Goal: Information Seeking & Learning: Learn about a topic

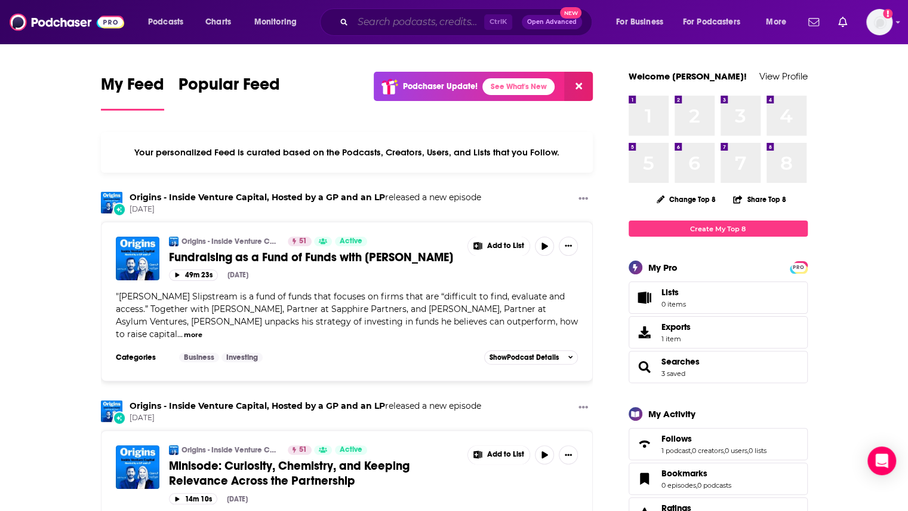
click at [434, 23] on input "Search podcasts, credits, & more..." at bounding box center [418, 22] width 131 height 19
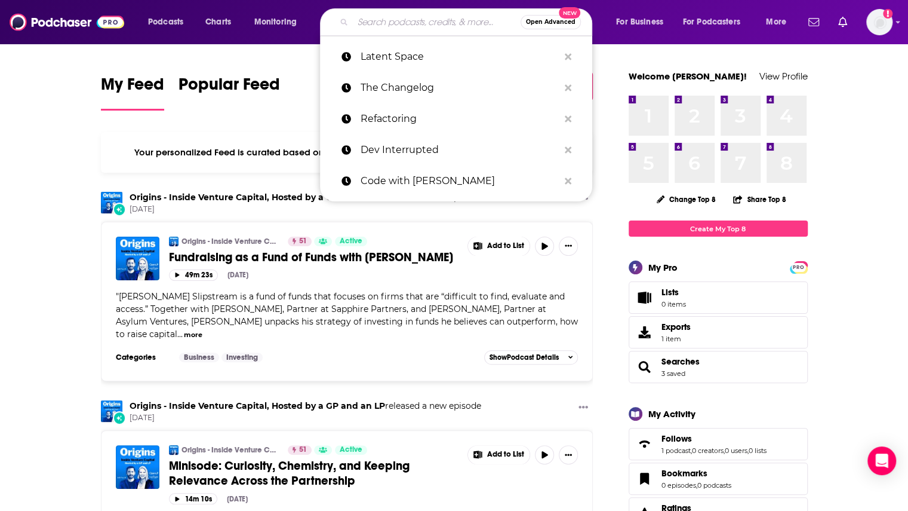
paste input "Modern Sales Pros Podcast"
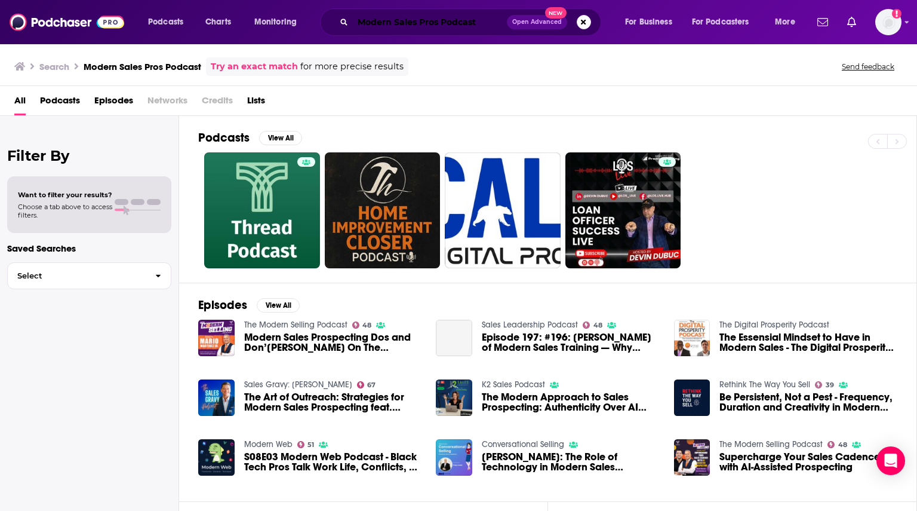
click at [447, 17] on input "Modern Sales Pros Podcast" at bounding box center [430, 22] width 154 height 19
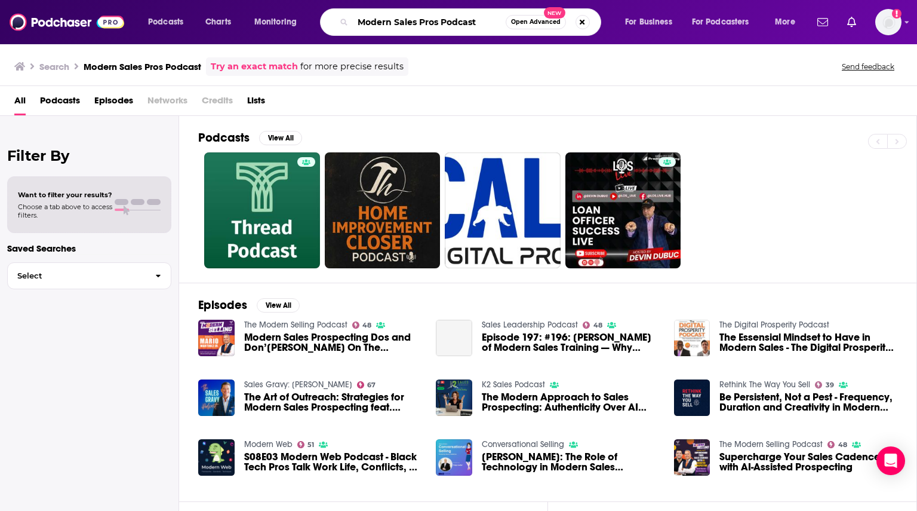
click at [447, 17] on input "Modern Sales Pros Podcast" at bounding box center [429, 22] width 153 height 19
type input "Modern Sales Pros"
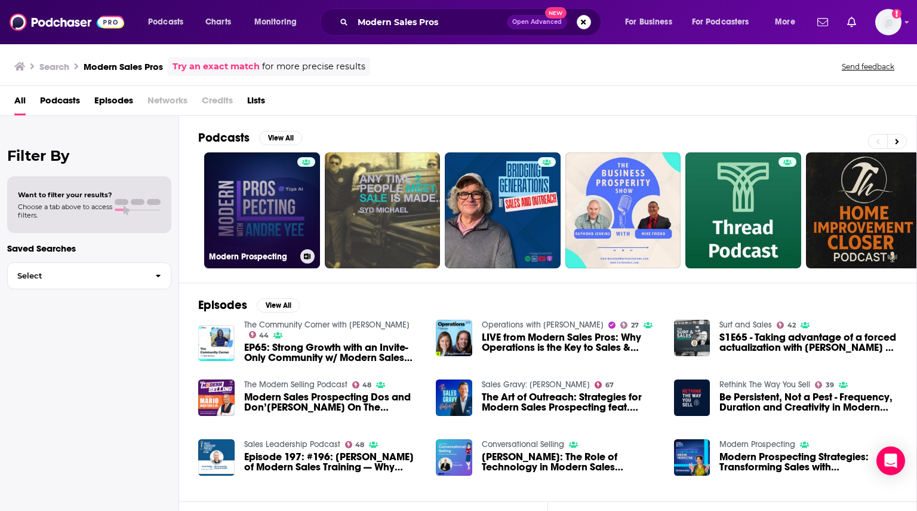
click at [279, 219] on link "Modern Prospecting" at bounding box center [262, 210] width 116 height 116
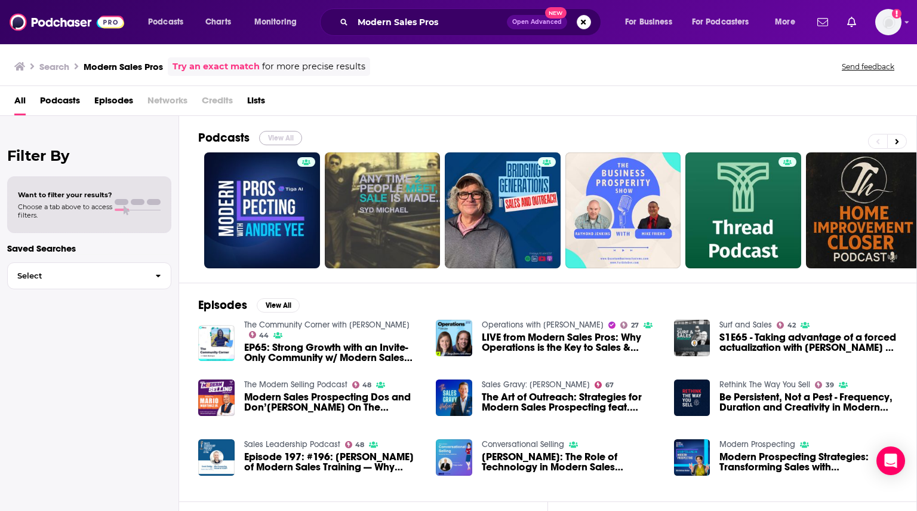
click at [272, 134] on button "View All" at bounding box center [280, 138] width 43 height 14
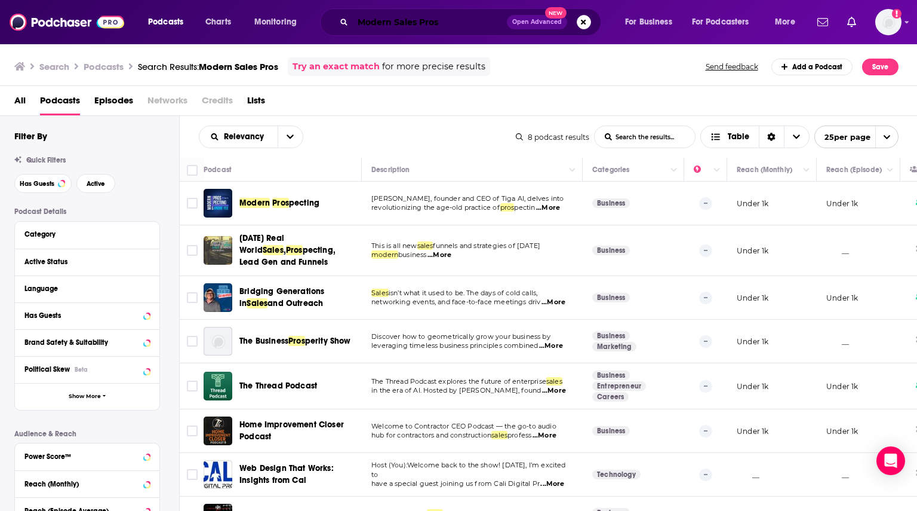
click at [387, 26] on input "Modern Sales Pros" at bounding box center [430, 22] width 154 height 19
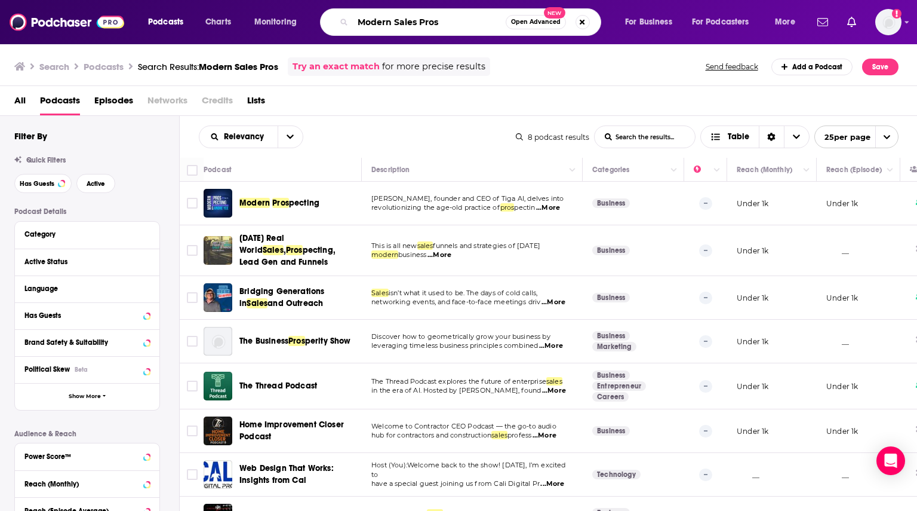
click at [387, 26] on input "Modern Sales Pros" at bounding box center [429, 22] width 153 height 19
paste input "SaaStr Podcast"
type input "SaaStr Podcast"
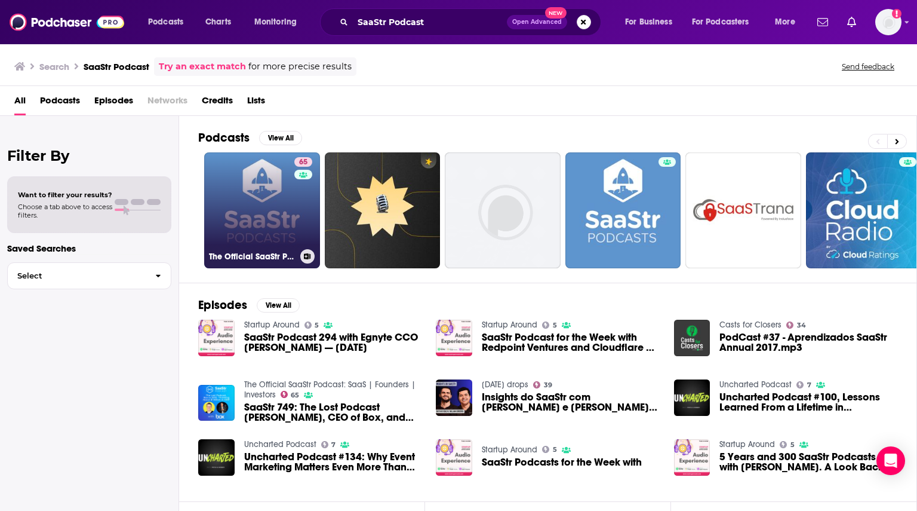
click at [279, 220] on link "65 The Official SaaStr Podcast: SaaS | Founders | Investors" at bounding box center [262, 210] width 116 height 116
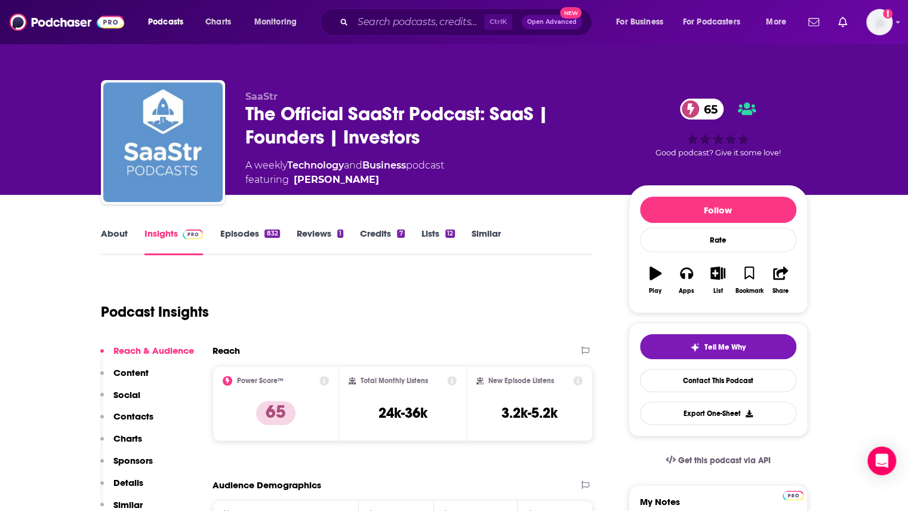
click at [256, 235] on link "Episodes 832" at bounding box center [250, 241] width 60 height 27
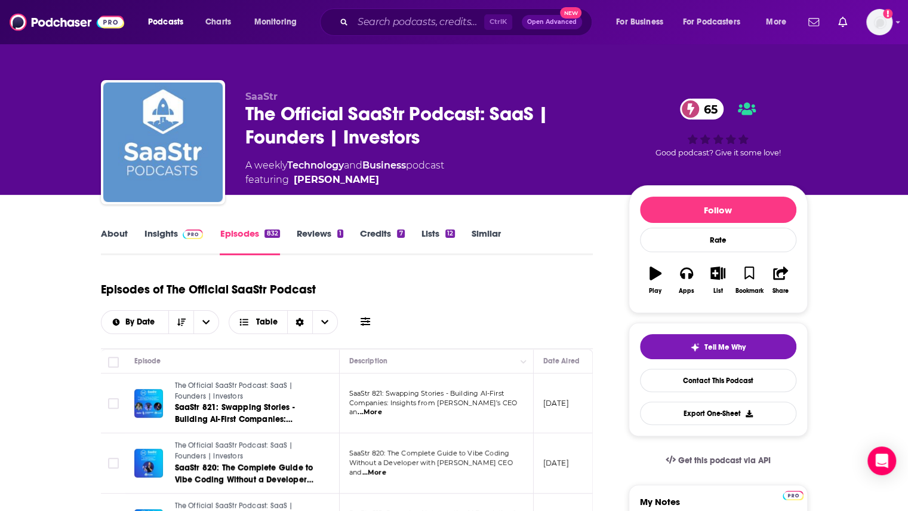
scroll to position [119, 0]
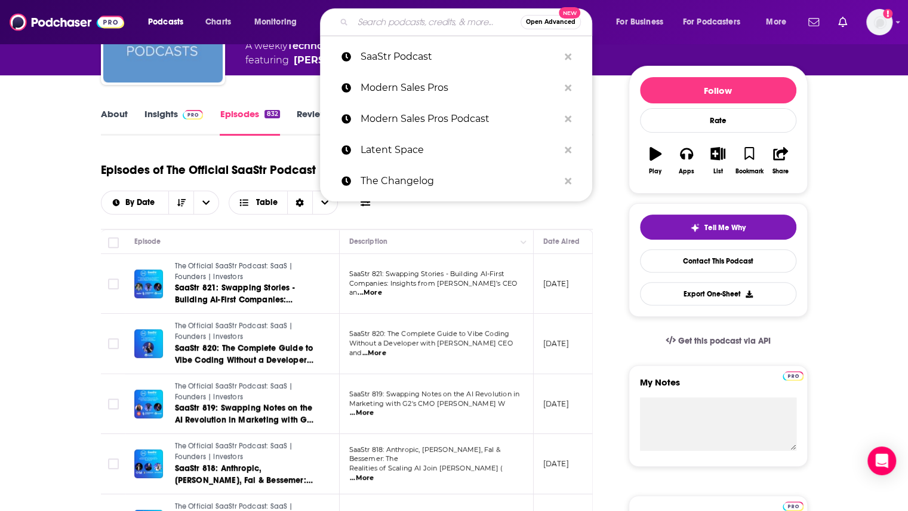
click at [400, 24] on input "Search podcasts, credits, & more..." at bounding box center [437, 22] width 168 height 19
paste input "Marketing AI Show"
type input "Marketing AI Show"
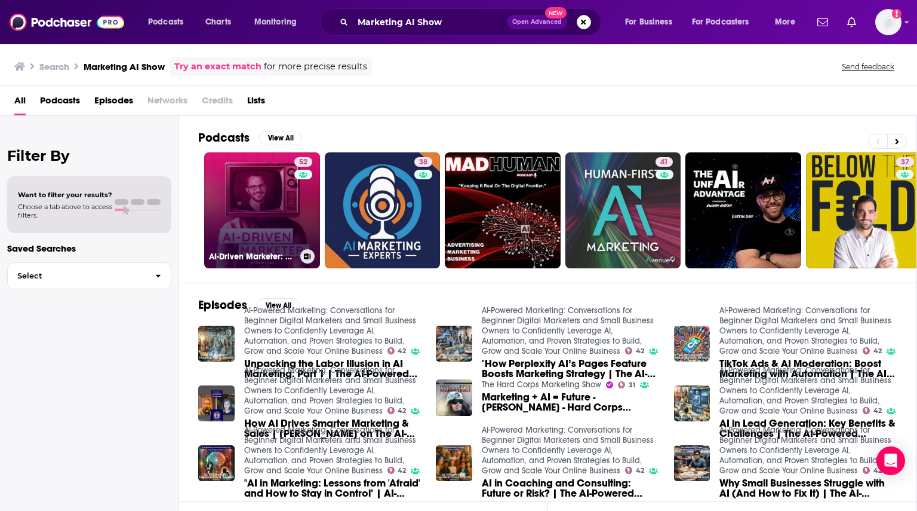
click at [268, 211] on link "52 AI-Driven Marketer: Master AI Marketing To Stand Out In [DATE]" at bounding box center [262, 210] width 116 height 116
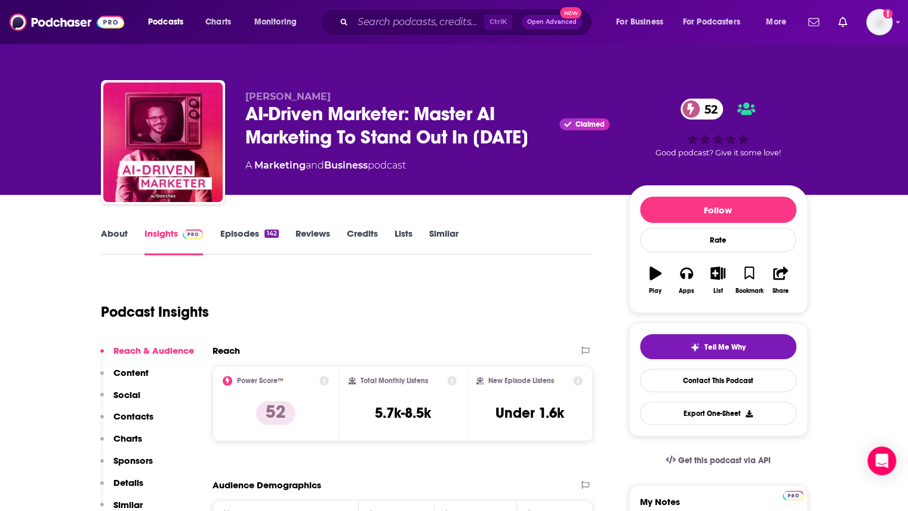
click at [248, 234] on link "Episodes 142" at bounding box center [249, 241] width 59 height 27
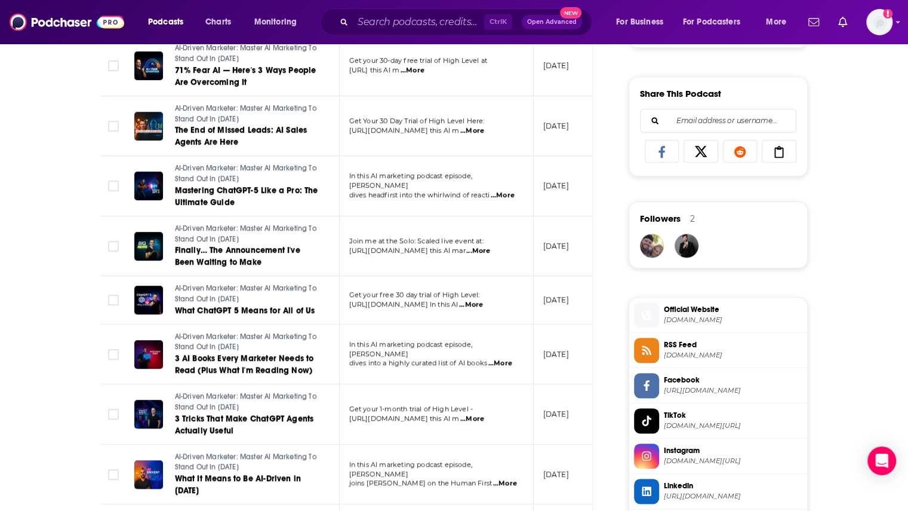
scroll to position [776, 0]
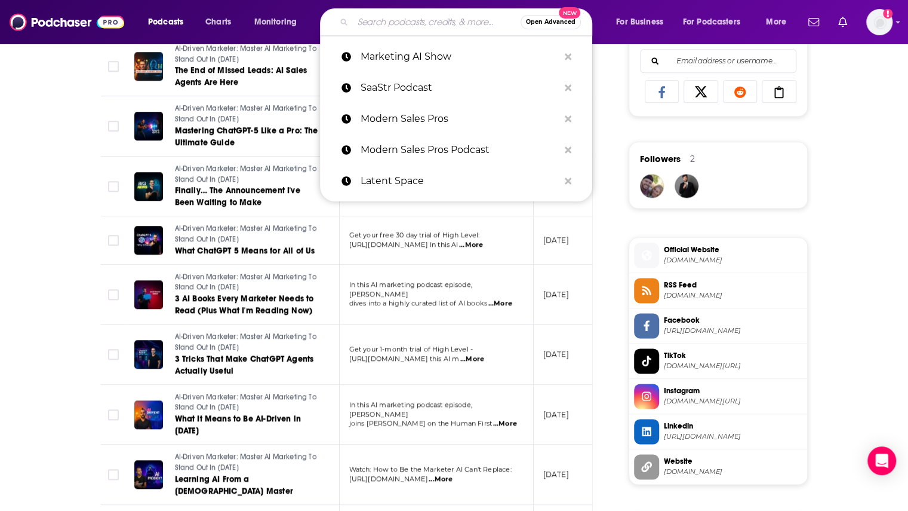
click at [392, 20] on input "Search podcasts, credits, & more..." at bounding box center [437, 22] width 168 height 19
paste input "Sales Hacker Podcast"
type input "Sales Hacker Podcast"
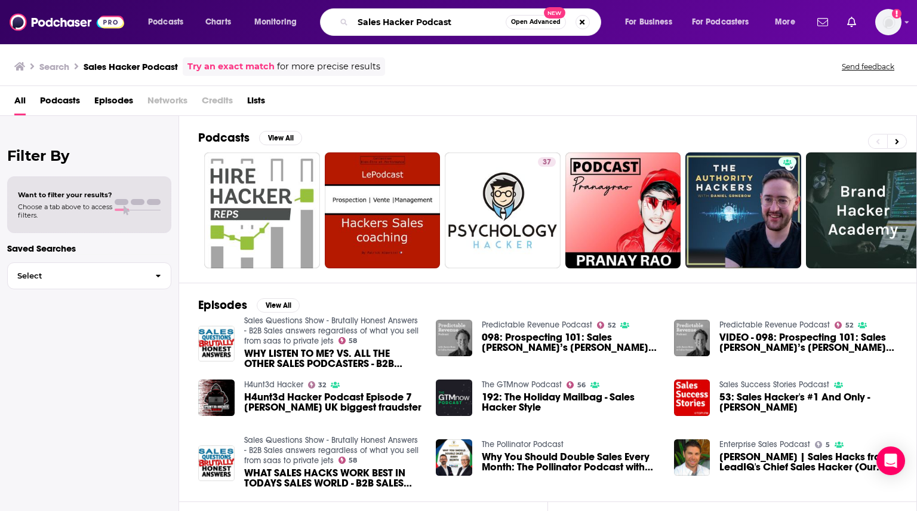
click at [392, 26] on input "Sales Hacker Podcast" at bounding box center [429, 22] width 153 height 19
paste input "GTMnow"
type input "GTMnow Podcast"
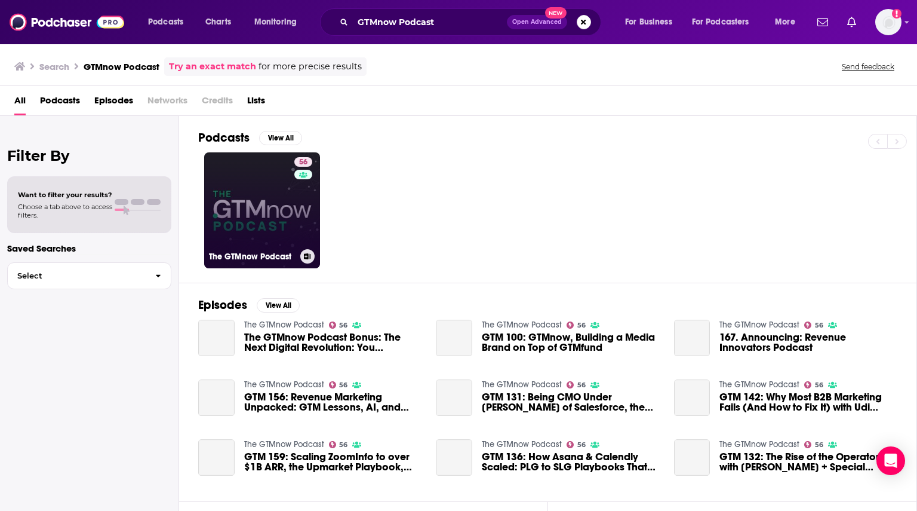
click at [256, 212] on link "56 The GTMnow Podcast" at bounding box center [262, 210] width 116 height 116
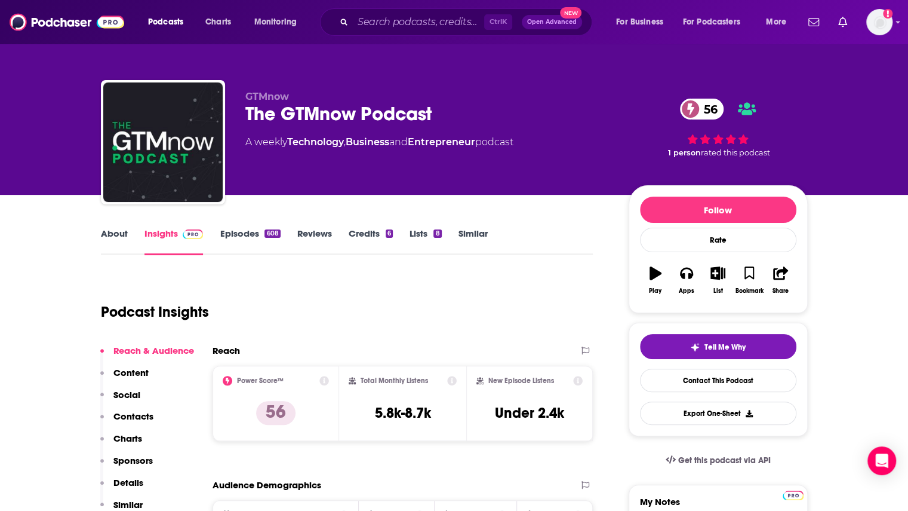
click at [236, 237] on link "Episodes 608" at bounding box center [250, 241] width 60 height 27
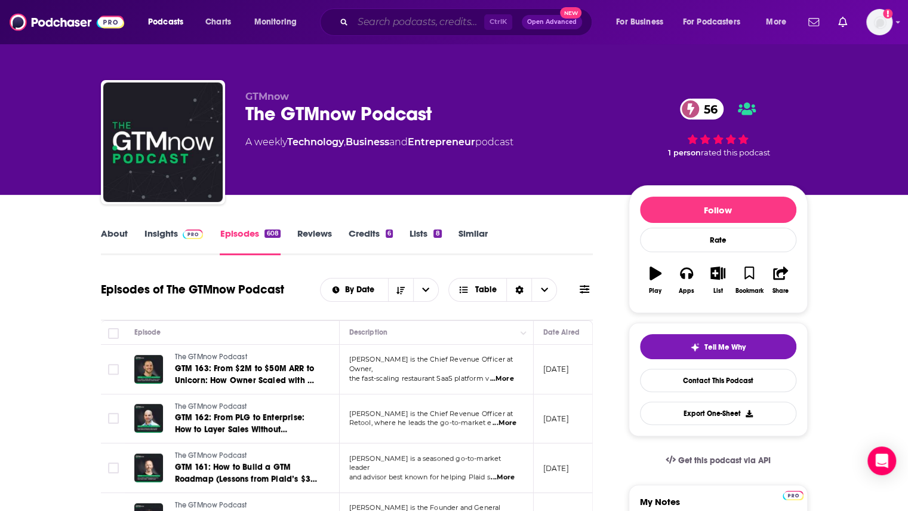
click at [373, 27] on input "Search podcasts, credits, & more..." at bounding box center [418, 22] width 131 height 19
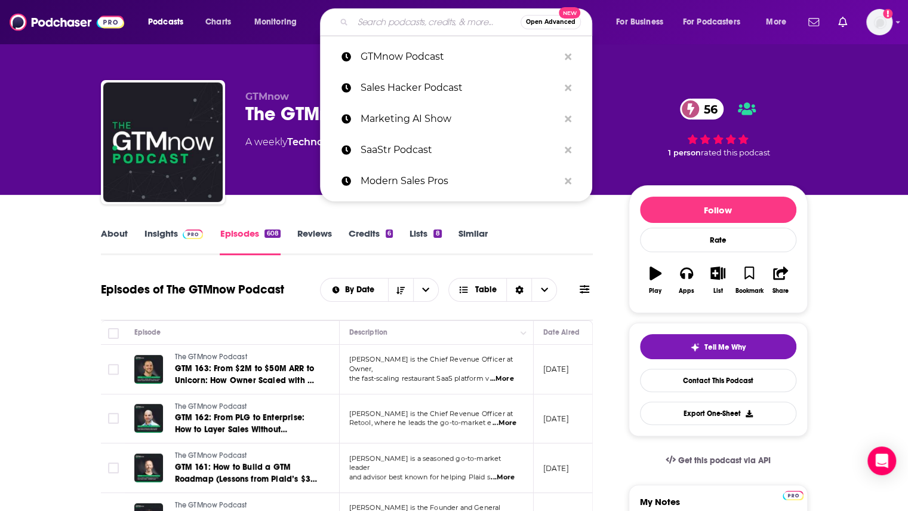
paste input "Make It Happen Mondays"
type input "Make It Happen Mondays"
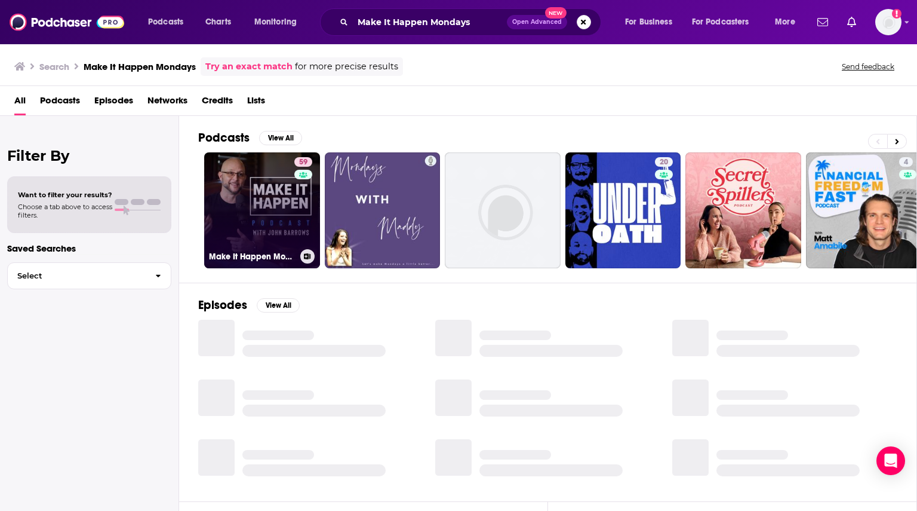
click at [282, 204] on link "59 Make It Happen Mondays - B2B Sales Talk with [PERSON_NAME]" at bounding box center [262, 210] width 116 height 116
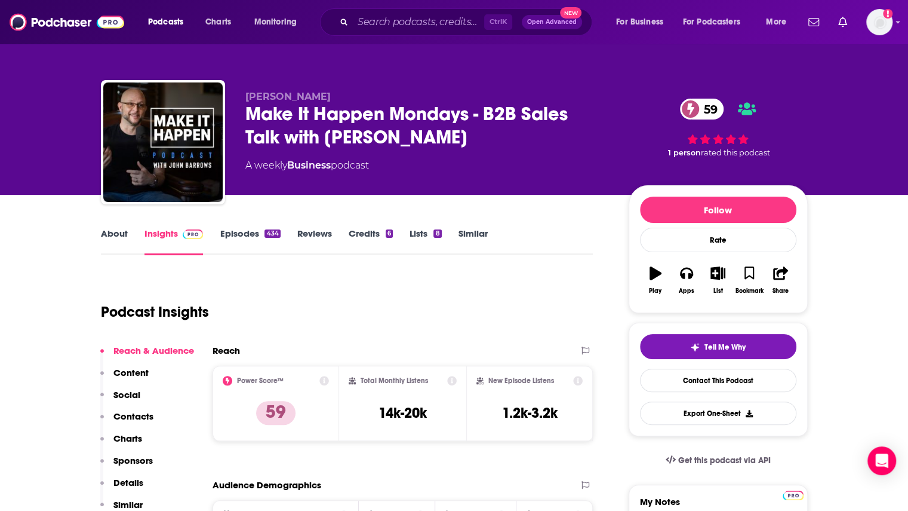
click at [251, 232] on link "Episodes 434" at bounding box center [250, 241] width 60 height 27
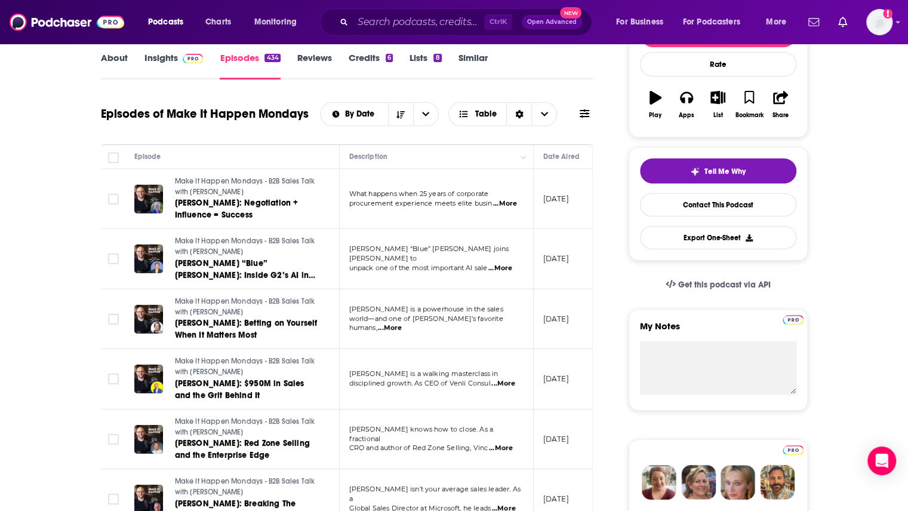
scroll to position [179, 0]
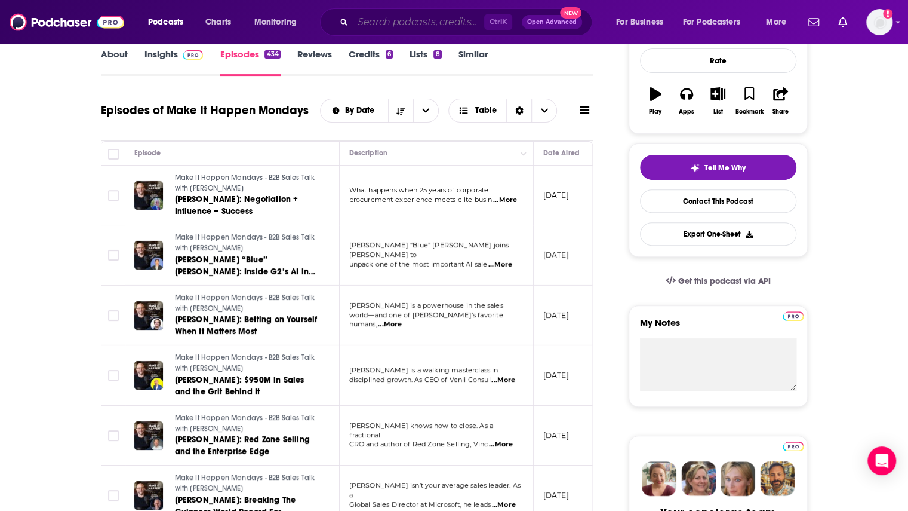
click at [388, 26] on input "Search podcasts, credits, & more..." at bounding box center [418, 22] width 131 height 19
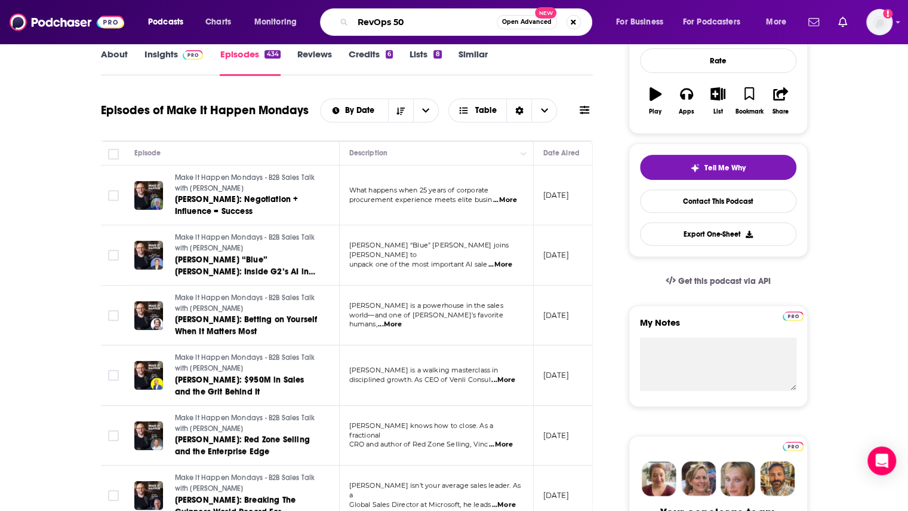
type input "RevOps 500"
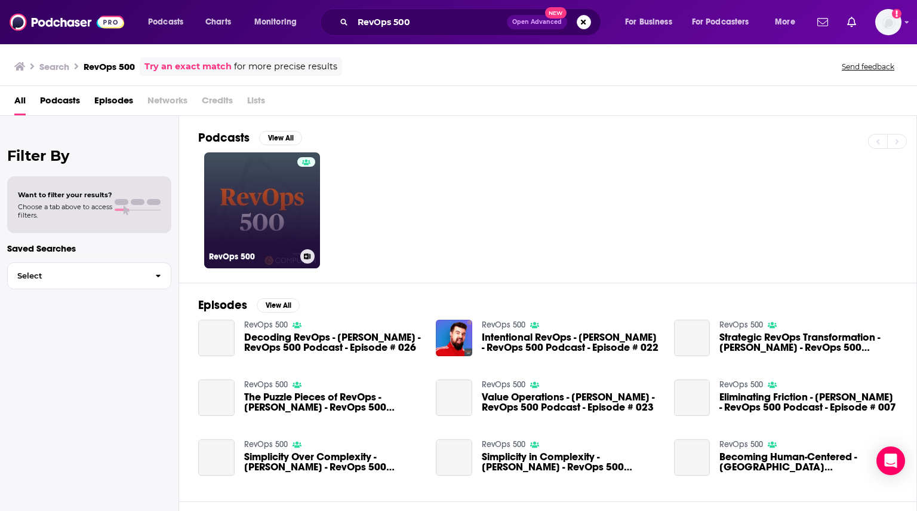
click at [271, 217] on link "RevOps 500" at bounding box center [262, 210] width 116 height 116
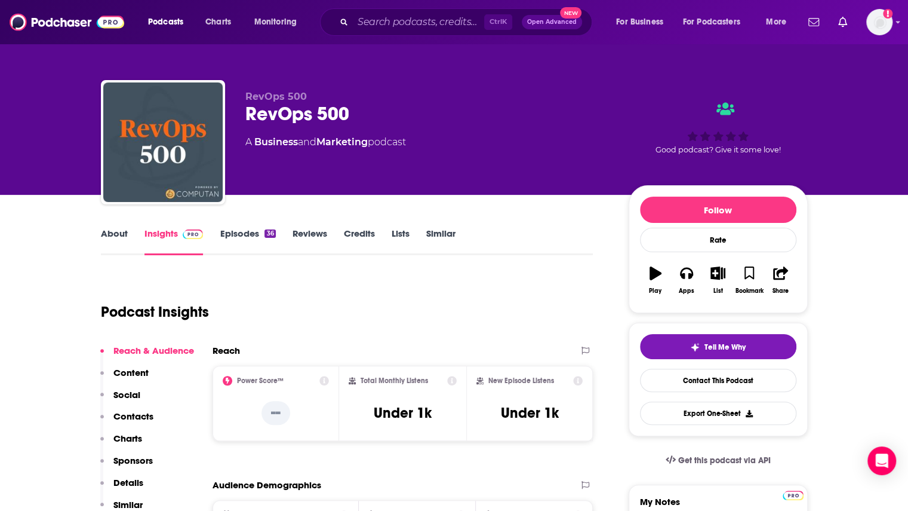
click at [250, 234] on link "Episodes 36" at bounding box center [248, 241] width 56 height 27
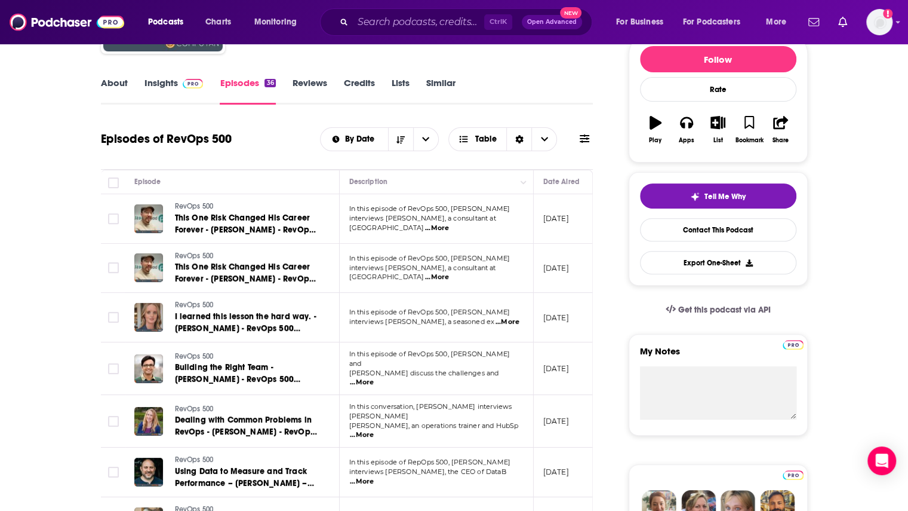
scroll to position [179, 0]
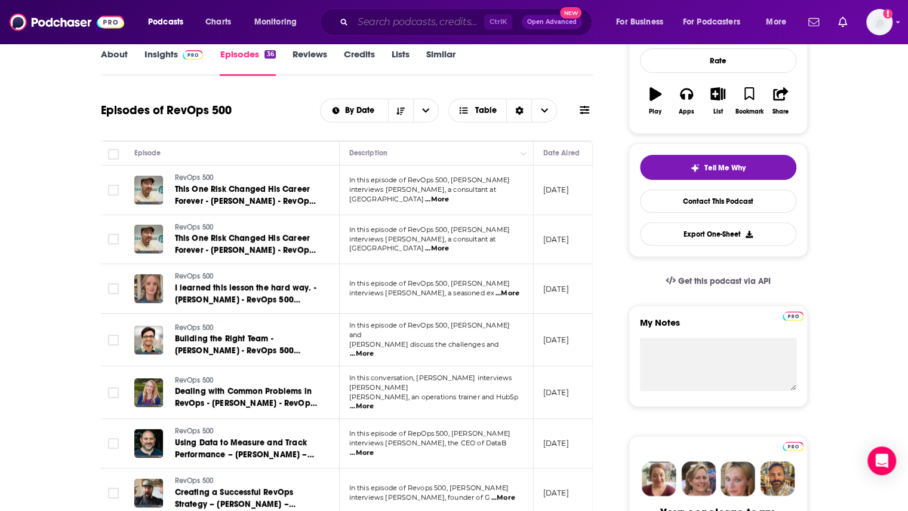
click at [381, 17] on input "Search podcasts, credits, & more..." at bounding box center [418, 22] width 131 height 19
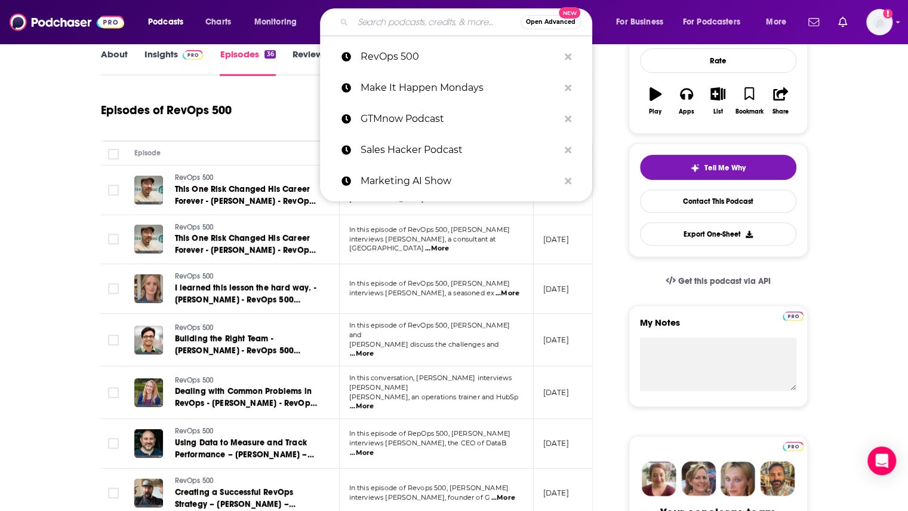
paste input "Surf and Sales"
type input "Surf and Sales"
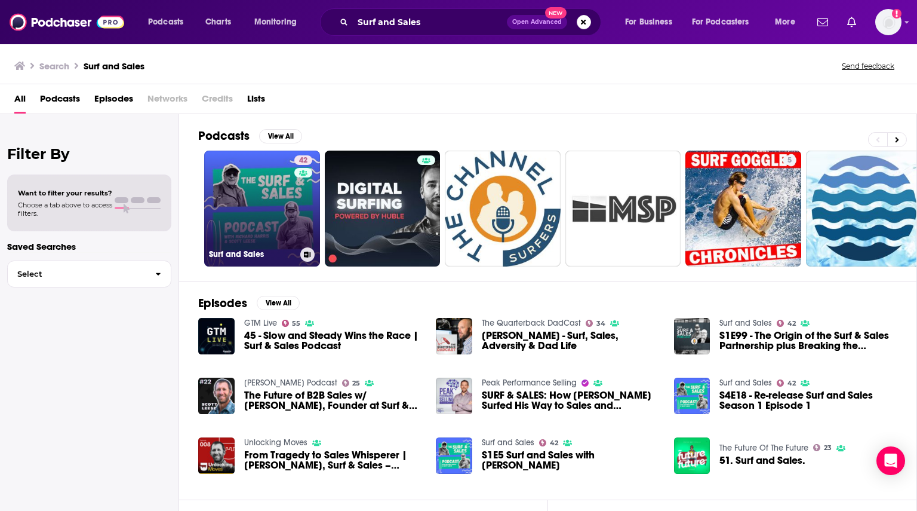
click at [255, 222] on link "42 Surf and Sales" at bounding box center [262, 208] width 116 height 116
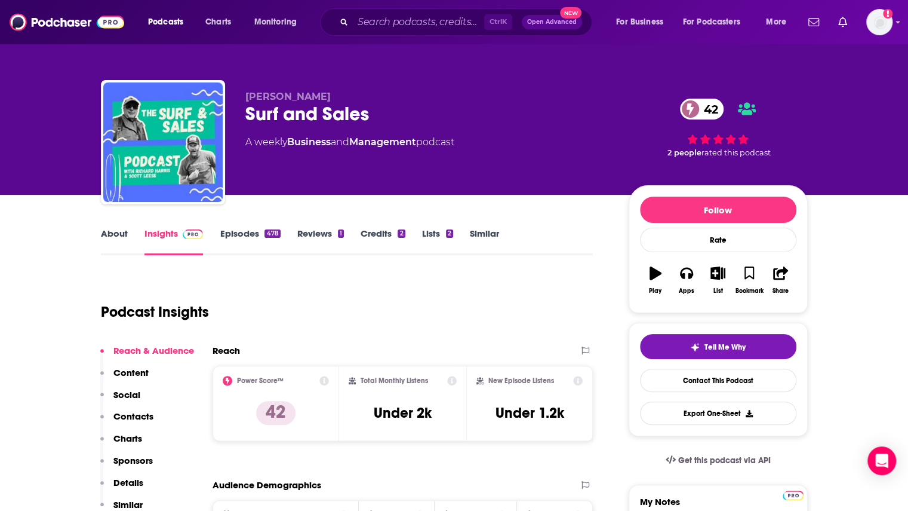
click at [254, 234] on link "Episodes 478" at bounding box center [250, 241] width 60 height 27
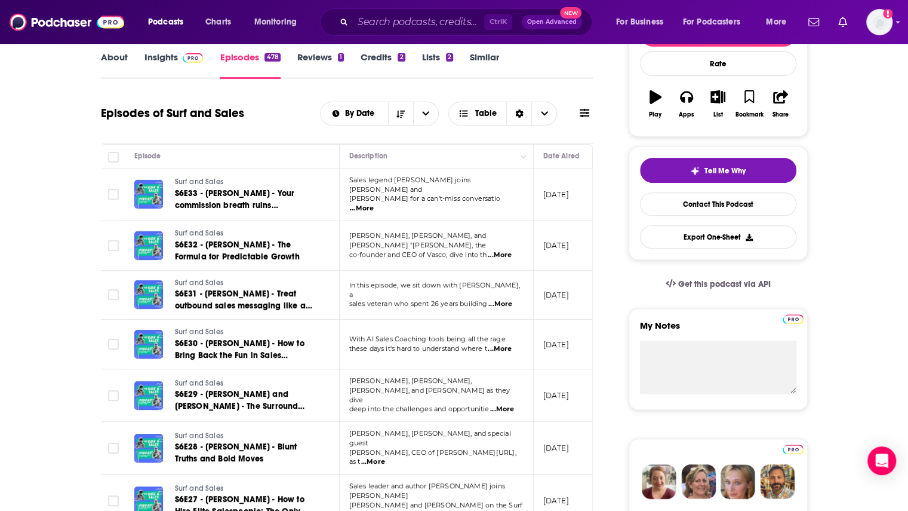
scroll to position [179, 0]
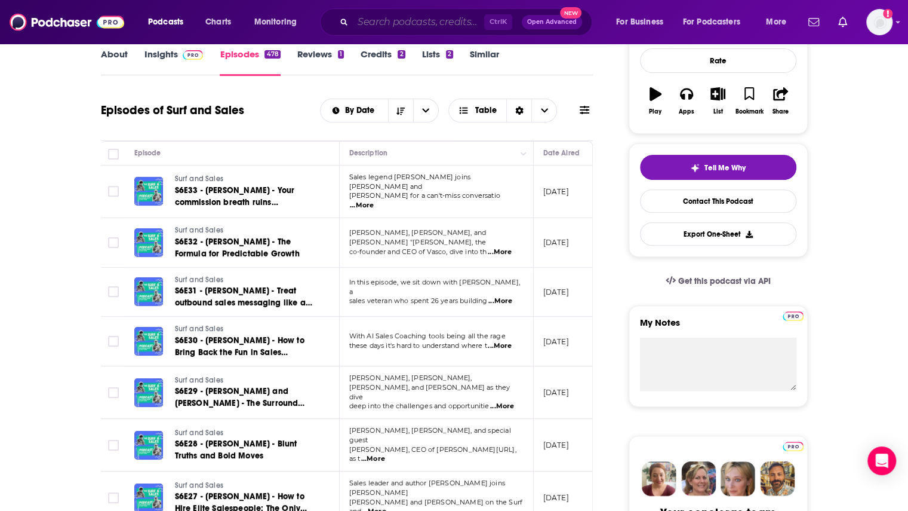
click at [373, 27] on input "Search podcasts, credits, & more..." at bounding box center [418, 22] width 131 height 19
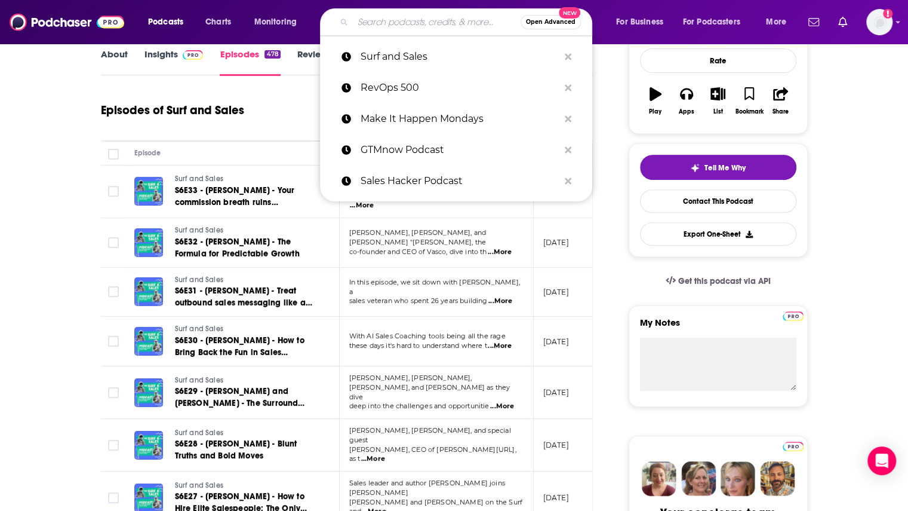
paste input "B2B Growth"
type input "B2B Growth"
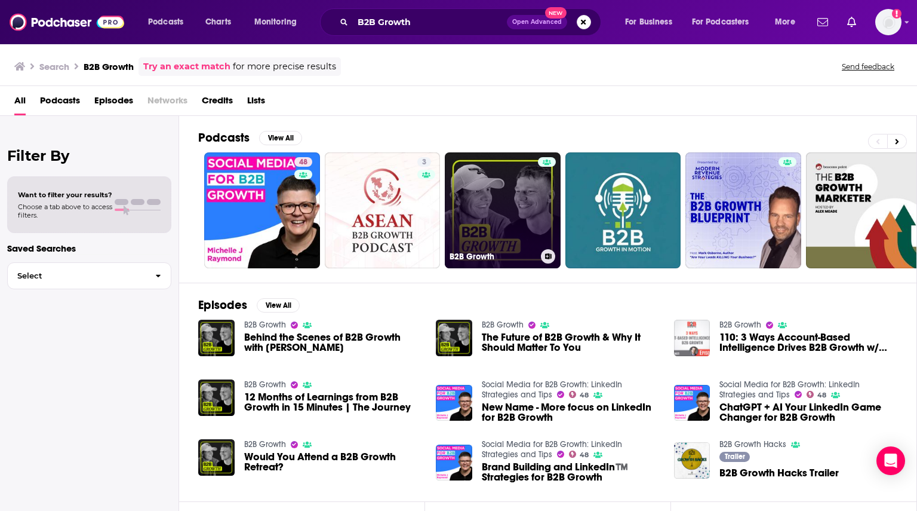
click at [533, 208] on link "B2B Growth" at bounding box center [503, 210] width 116 height 116
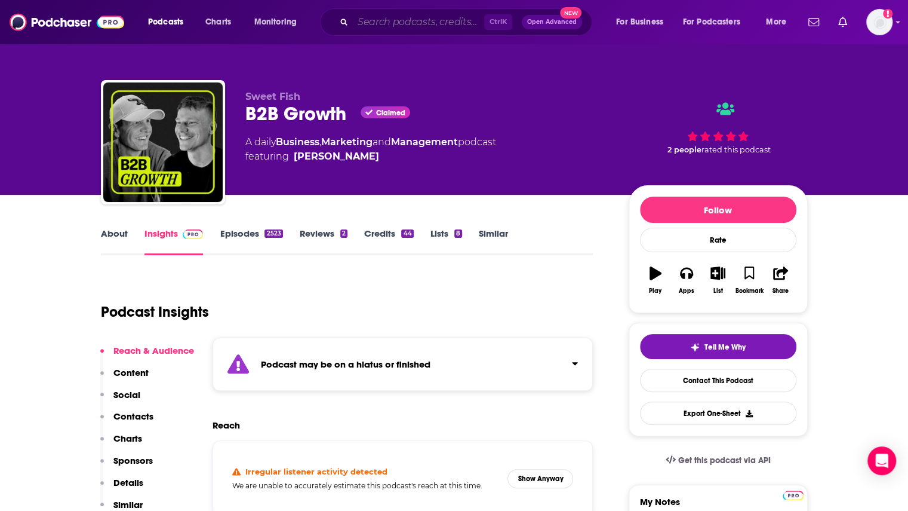
click at [392, 20] on input "Search podcasts, credits, & more..." at bounding box center [418, 22] width 131 height 19
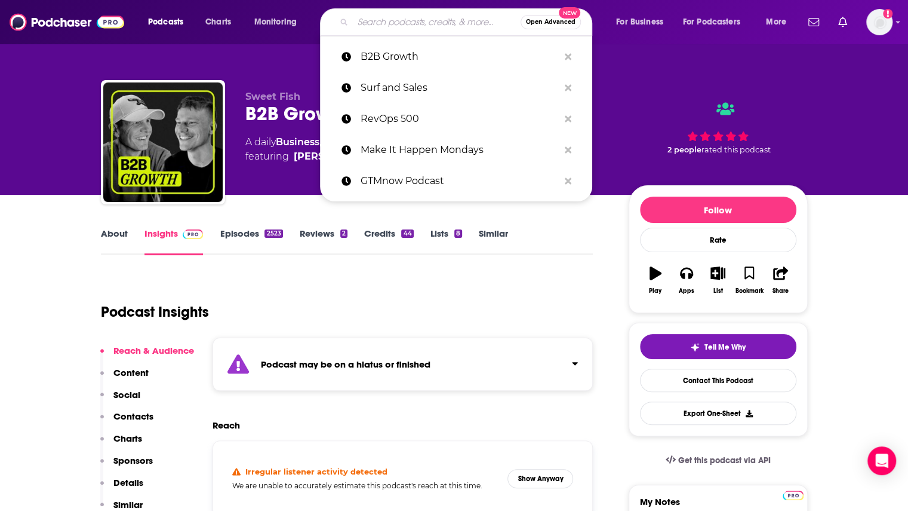
paste input "Sales Engagement Podcast"
type input "Sales Engagement Podcast"
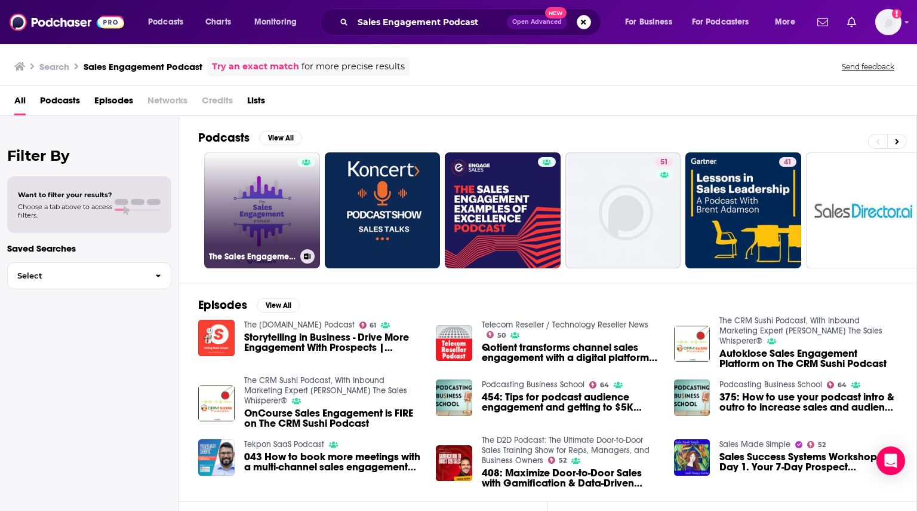
click at [301, 213] on div at bounding box center [306, 203] width 18 height 92
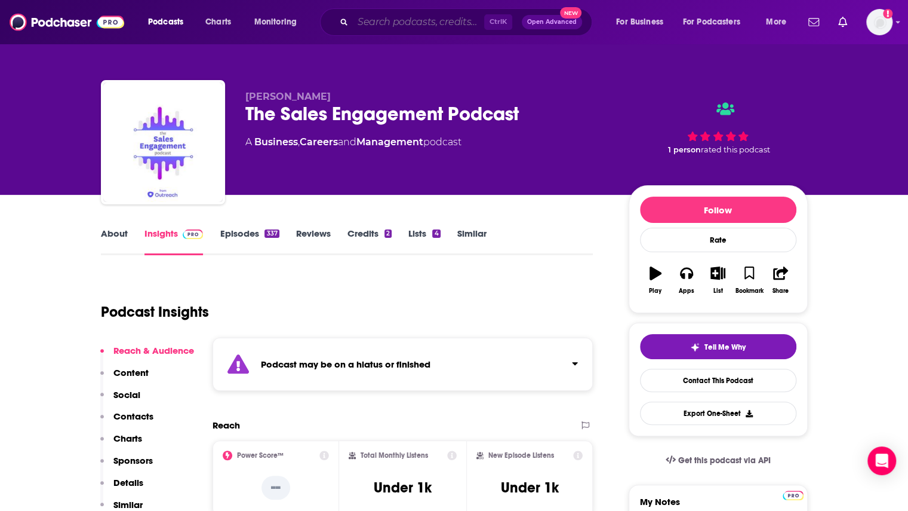
click at [371, 24] on input "Search podcasts, credits, & more..." at bounding box center [418, 22] width 131 height 19
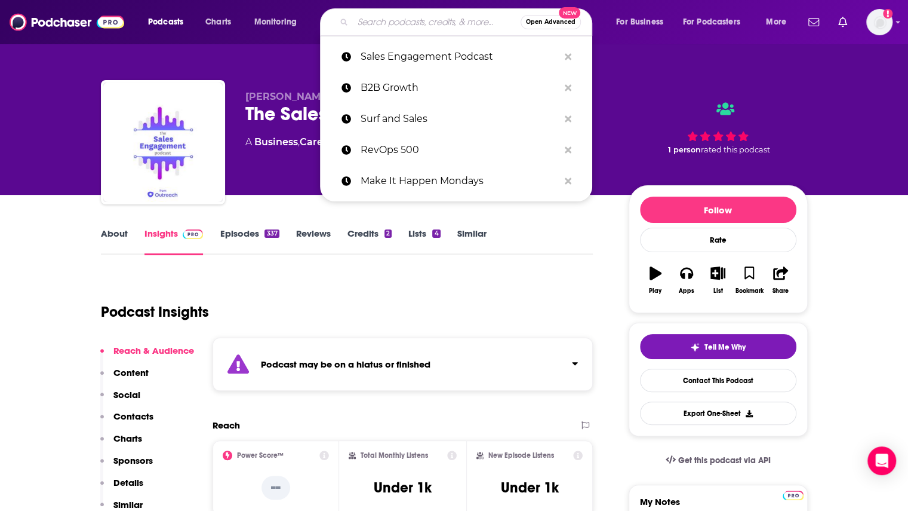
paste input "The 20 Minute VC"
type input "The 20 Minute VC"
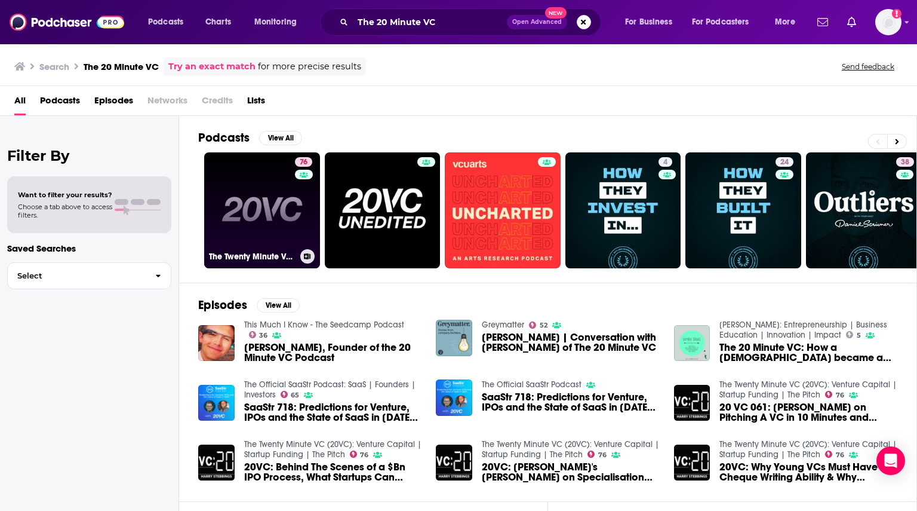
click at [291, 210] on link "76 The Twenty Minute VC (20VC): Venture Capital | Startup Funding | The Pitch" at bounding box center [262, 210] width 116 height 116
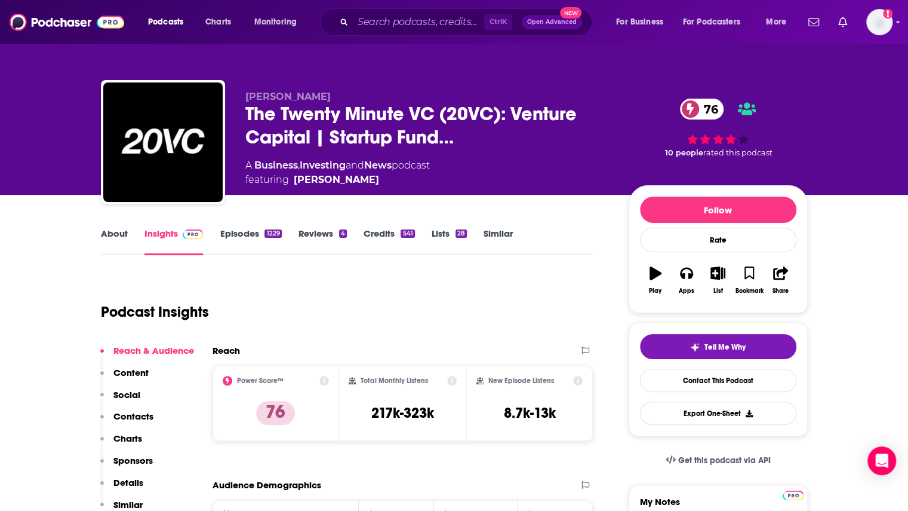
click at [253, 230] on link "Episodes 1229" at bounding box center [251, 241] width 62 height 27
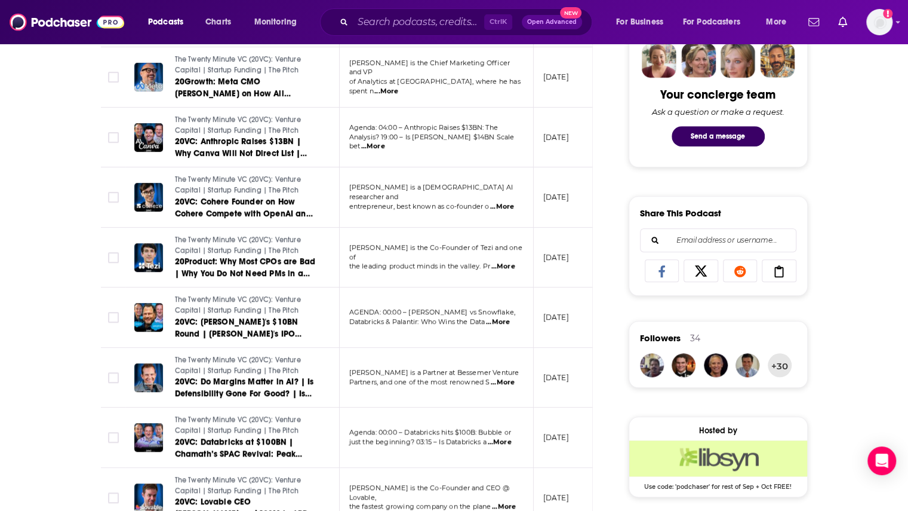
scroll to position [717, 0]
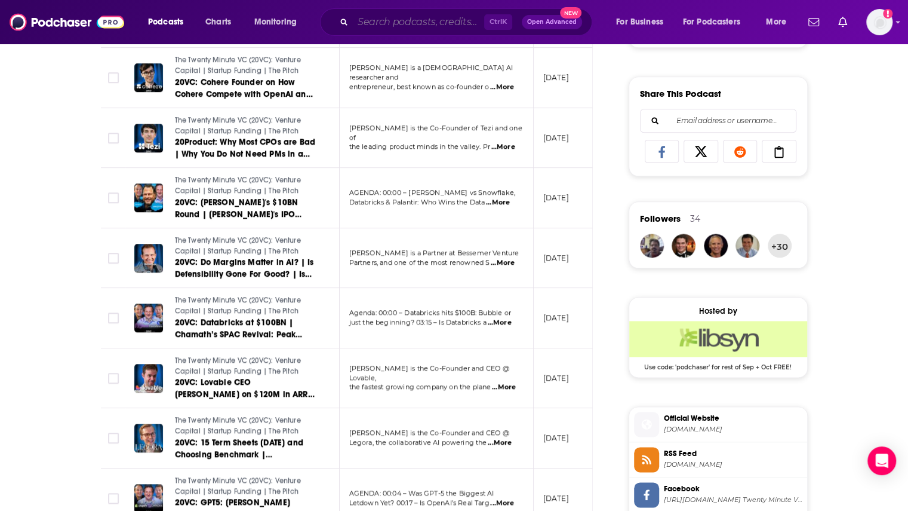
click at [394, 23] on input "Search podcasts, credits, & more..." at bounding box center [418, 22] width 131 height 19
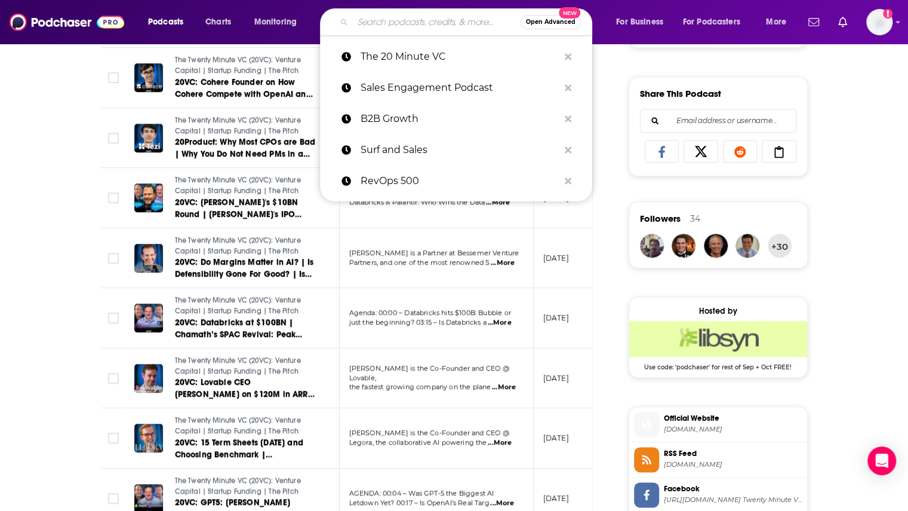
paste input "AI in Business Podcast"
type input "AI in Business Podcast"
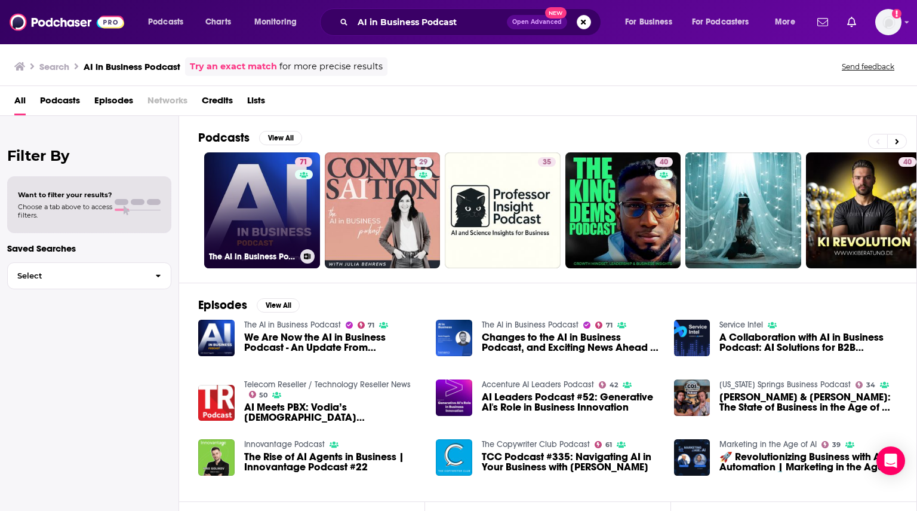
click at [282, 225] on link "71 The AI in Business Podcast" at bounding box center [262, 210] width 116 height 116
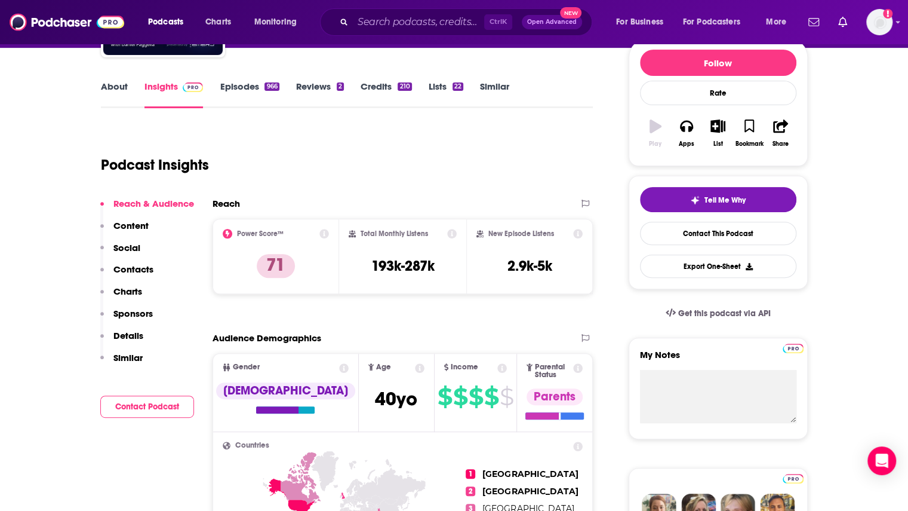
scroll to position [179, 0]
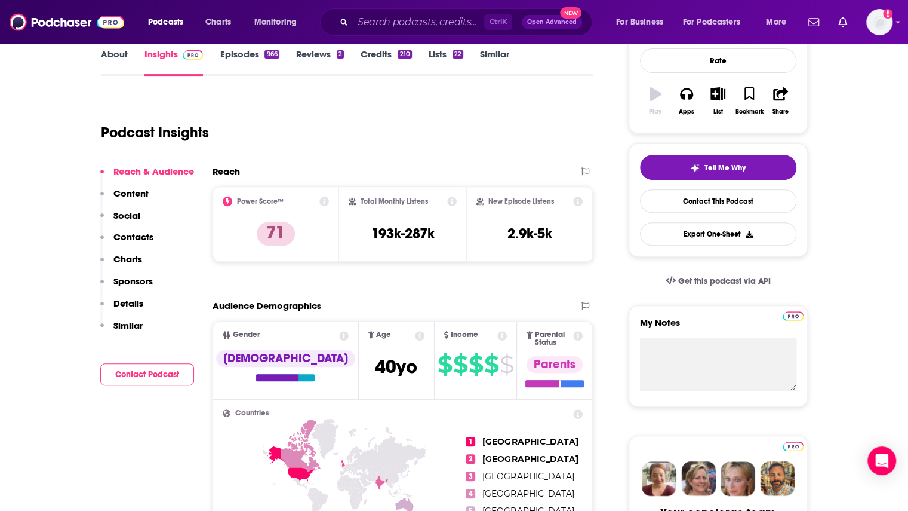
click at [247, 56] on link "Episodes 966" at bounding box center [249, 61] width 59 height 27
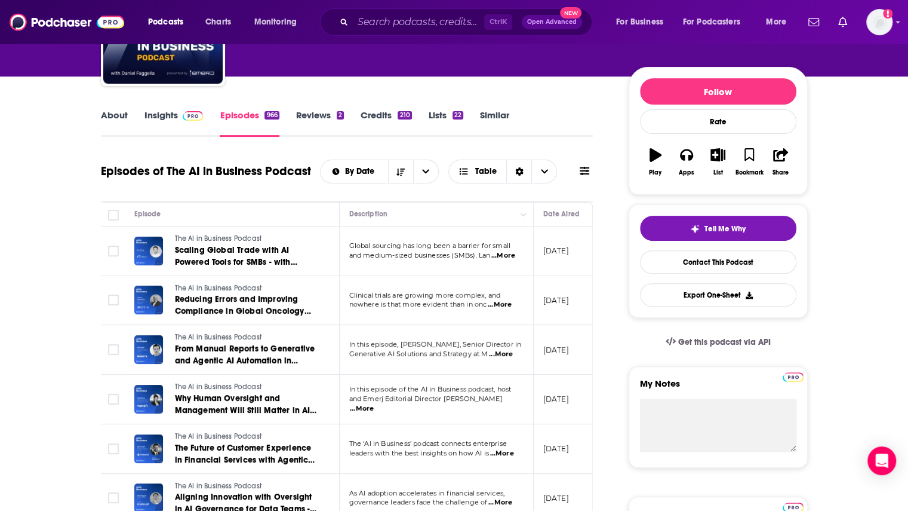
scroll to position [119, 0]
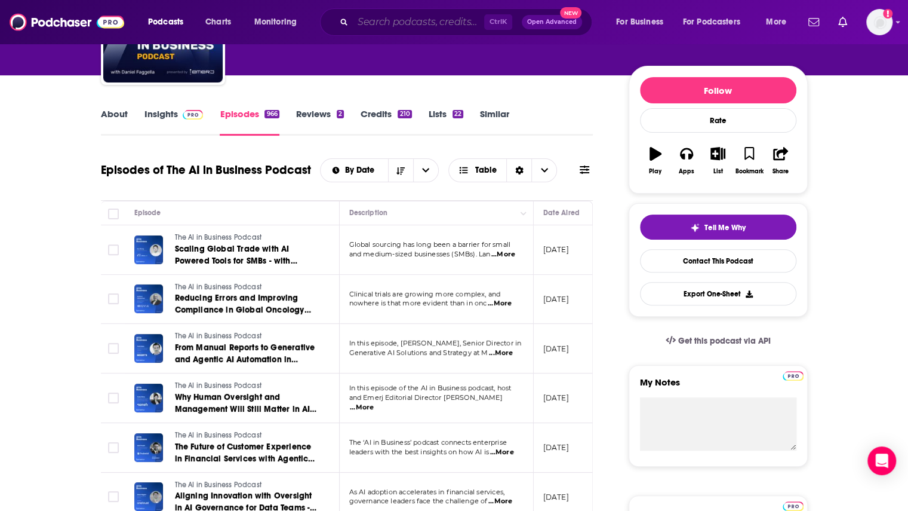
click at [389, 21] on input "Search podcasts, credits, & more..." at bounding box center [418, 22] width 131 height 19
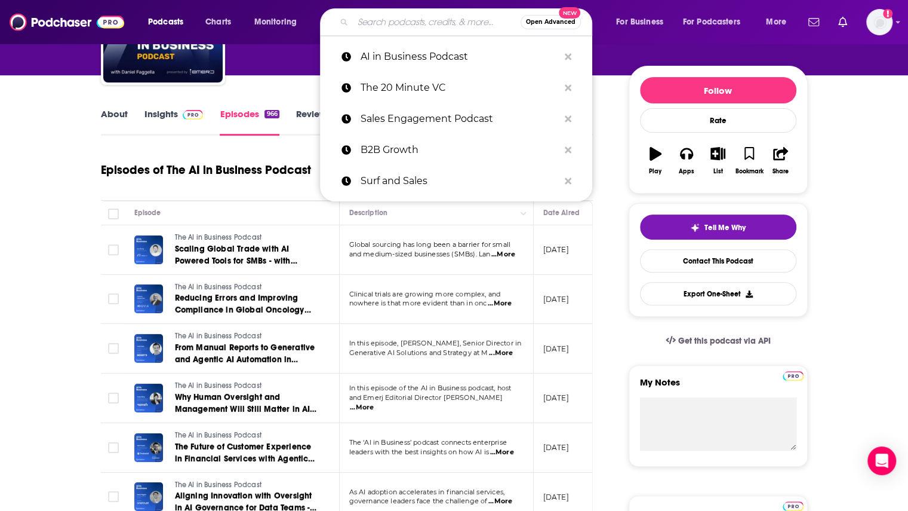
paste input "Masters of Scale"
type input "Masters of Scale"
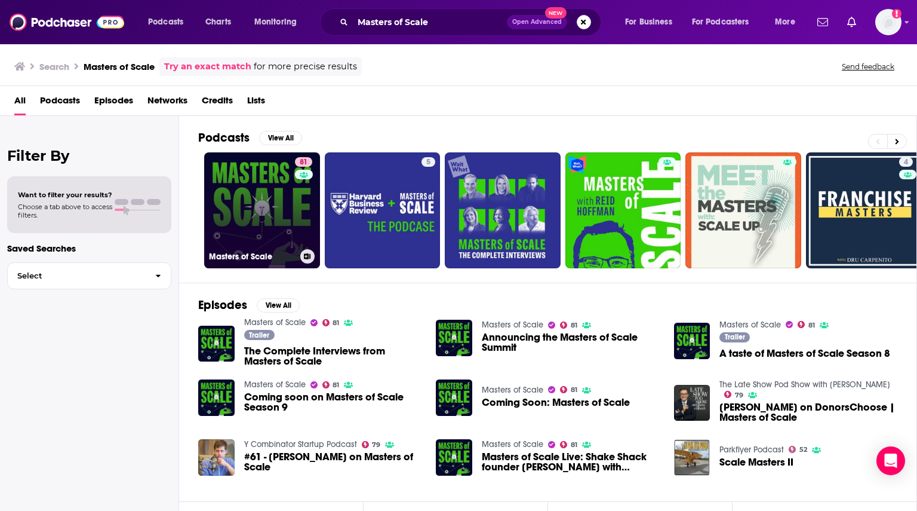
click at [270, 201] on link "81 Masters of Scale" at bounding box center [262, 210] width 116 height 116
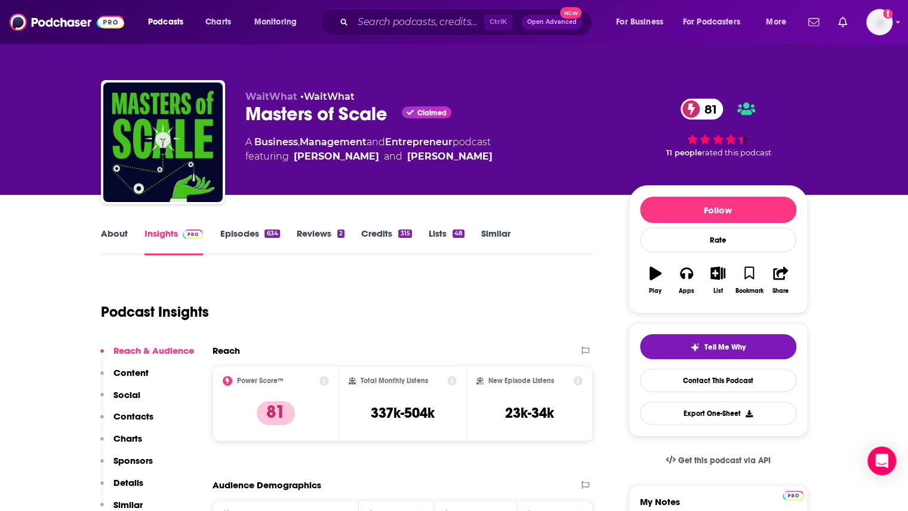
click at [245, 234] on link "Episodes 634" at bounding box center [250, 241] width 60 height 27
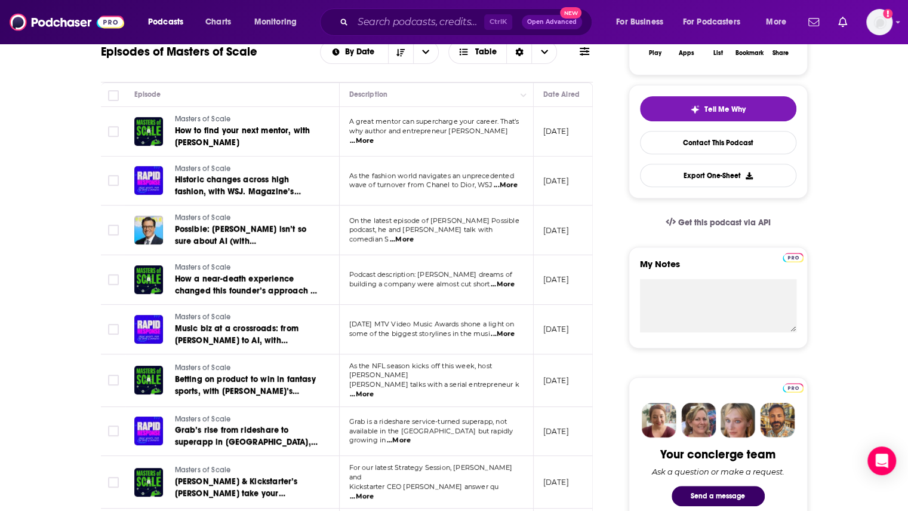
scroll to position [299, 0]
